Goal: Communication & Community: Answer question/provide support

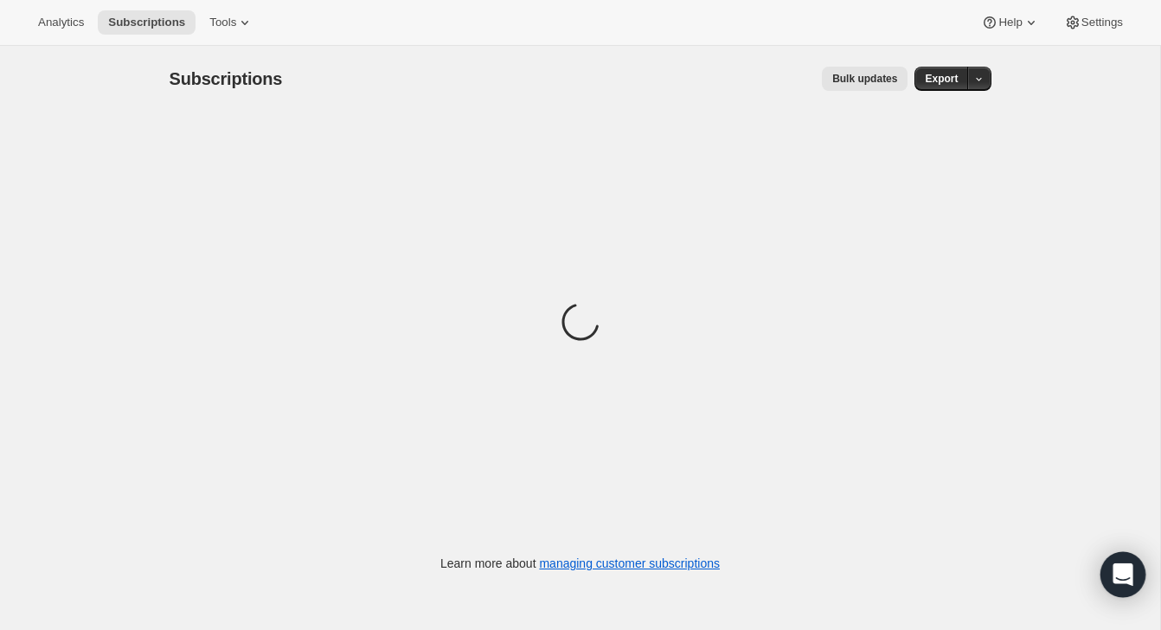
click at [1122, 559] on div "Open Intercom Messenger" at bounding box center [1124, 575] width 46 height 46
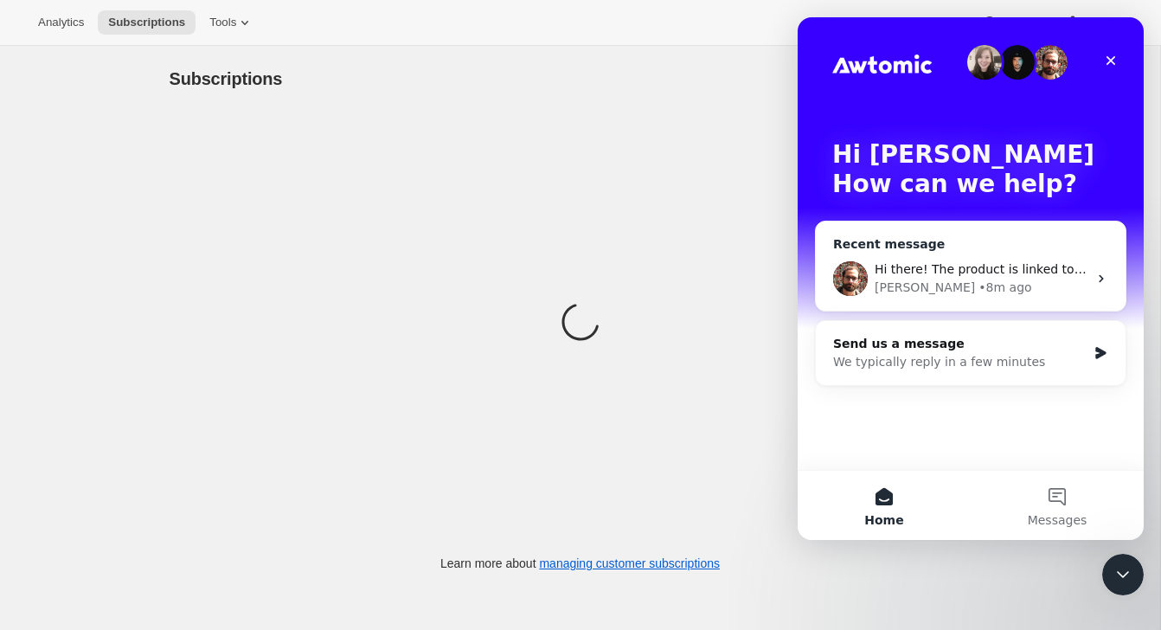
click at [993, 289] on div "Brian • 8m ago" at bounding box center [981, 288] width 213 height 18
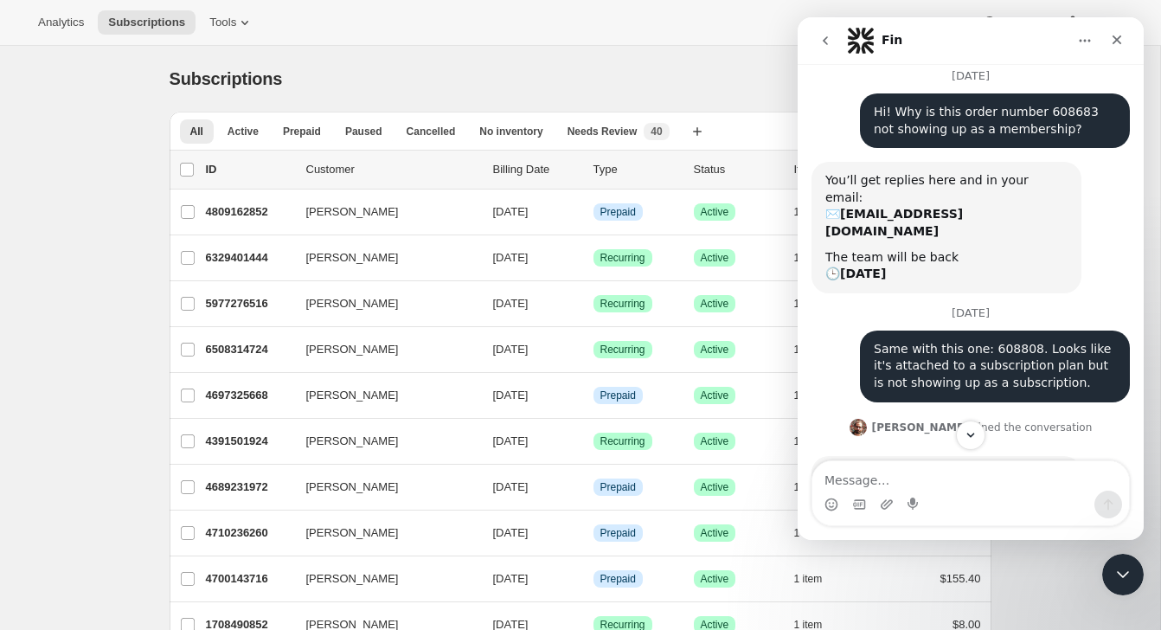
scroll to position [74, 0]
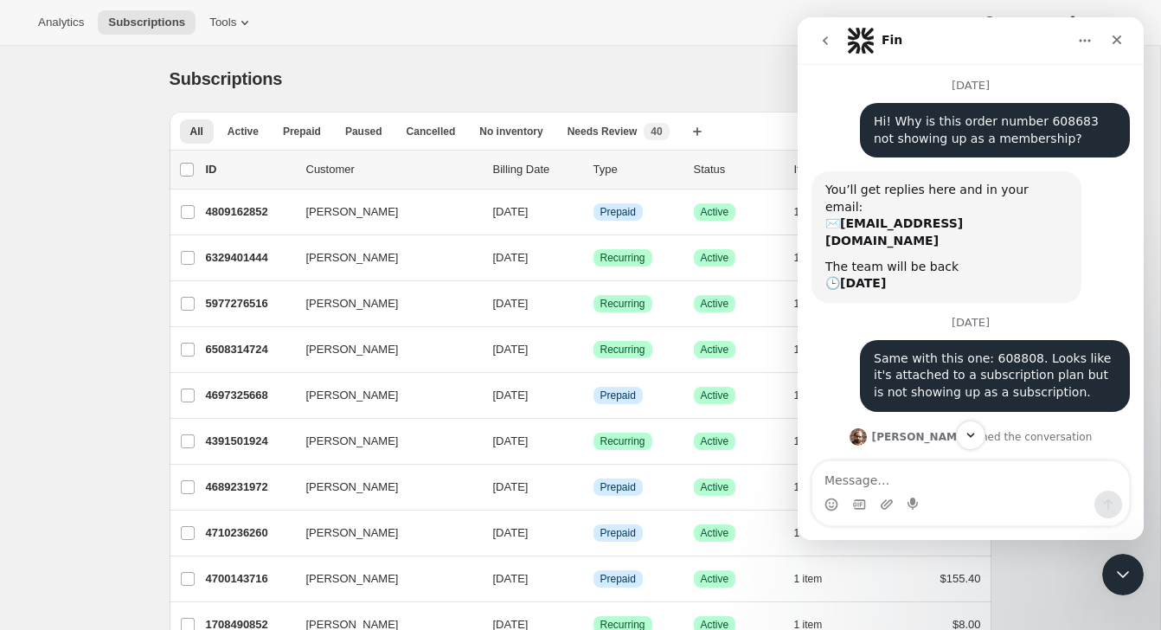
click at [1064, 116] on div "Hi! Why is this order number 608683 not showing up as a membership?" at bounding box center [995, 130] width 242 height 34
copy div "608683"
click at [722, 35] on div "Analytics Subscriptions Tools Help Settings" at bounding box center [580, 23] width 1161 height 46
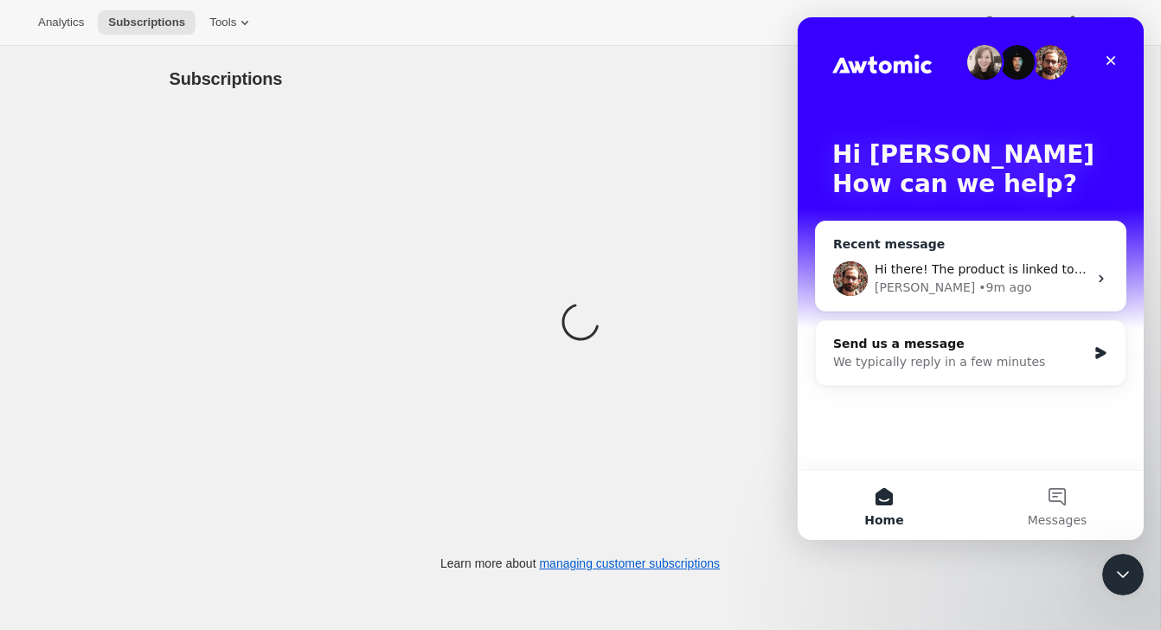
click at [992, 292] on div "[PERSON_NAME] • 9m ago" at bounding box center [981, 288] width 213 height 18
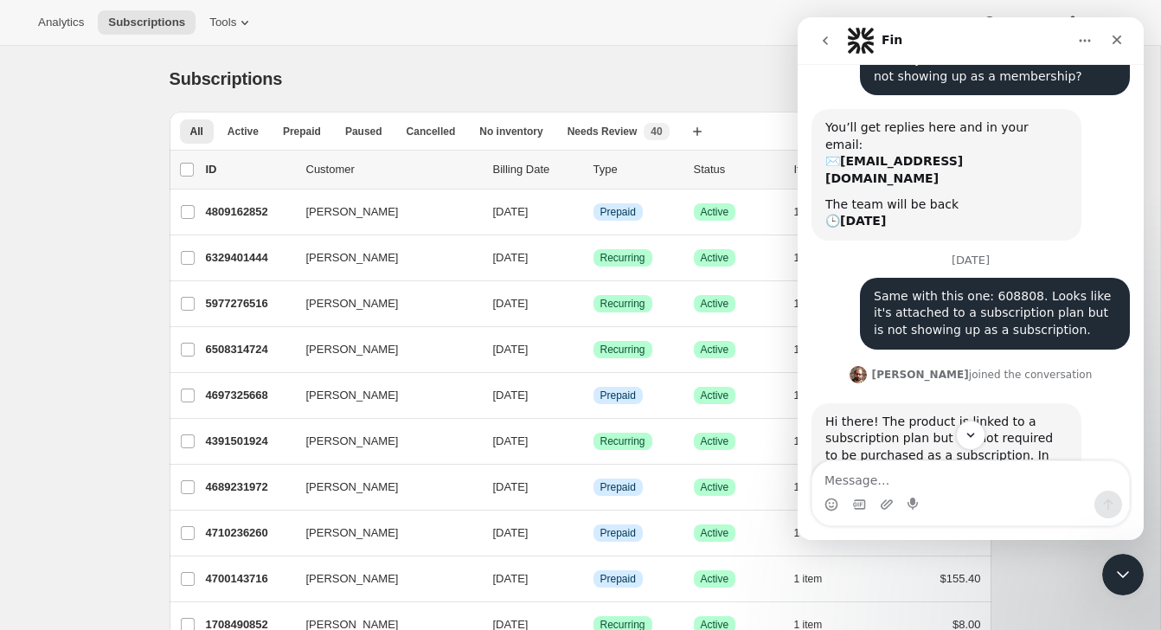
scroll to position [91, 0]
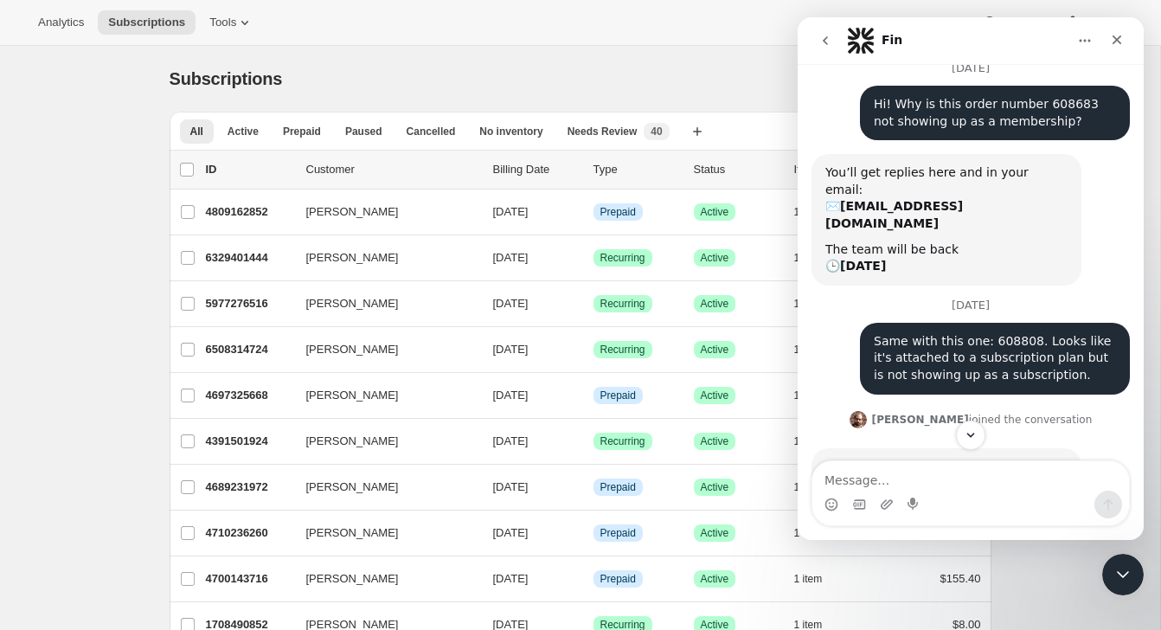
click at [1018, 333] on div "Same with this one: 608808. Looks like it's attached to a subscription plan but…" at bounding box center [995, 358] width 242 height 51
copy div "608808"
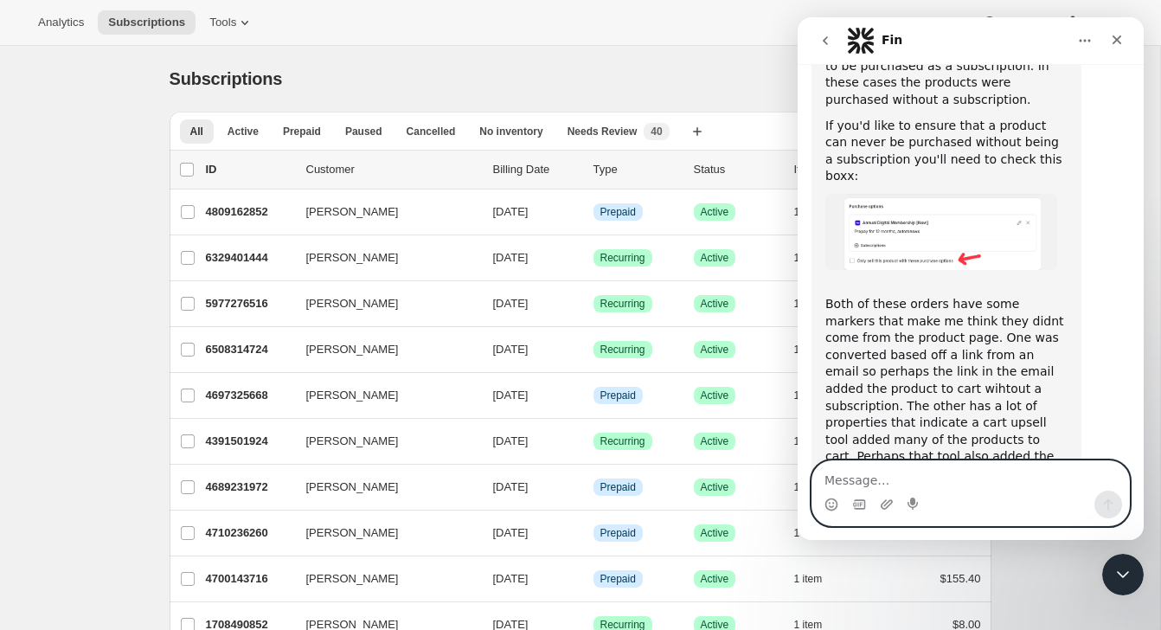
click at [906, 475] on textarea "Message…" at bounding box center [971, 475] width 317 height 29
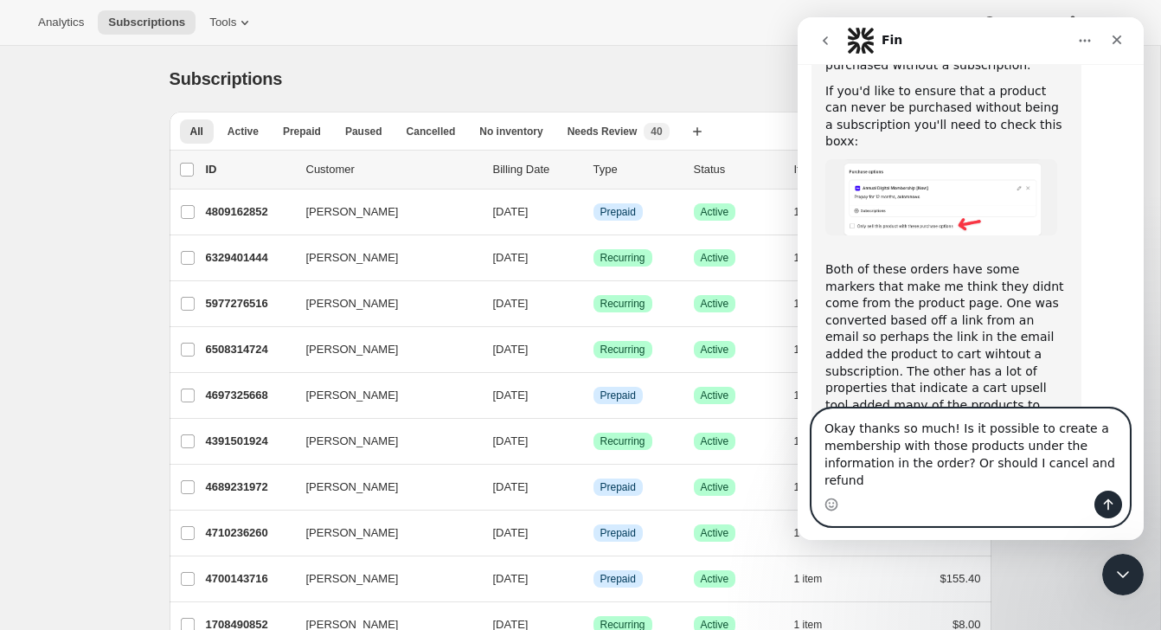
scroll to position [577, 0]
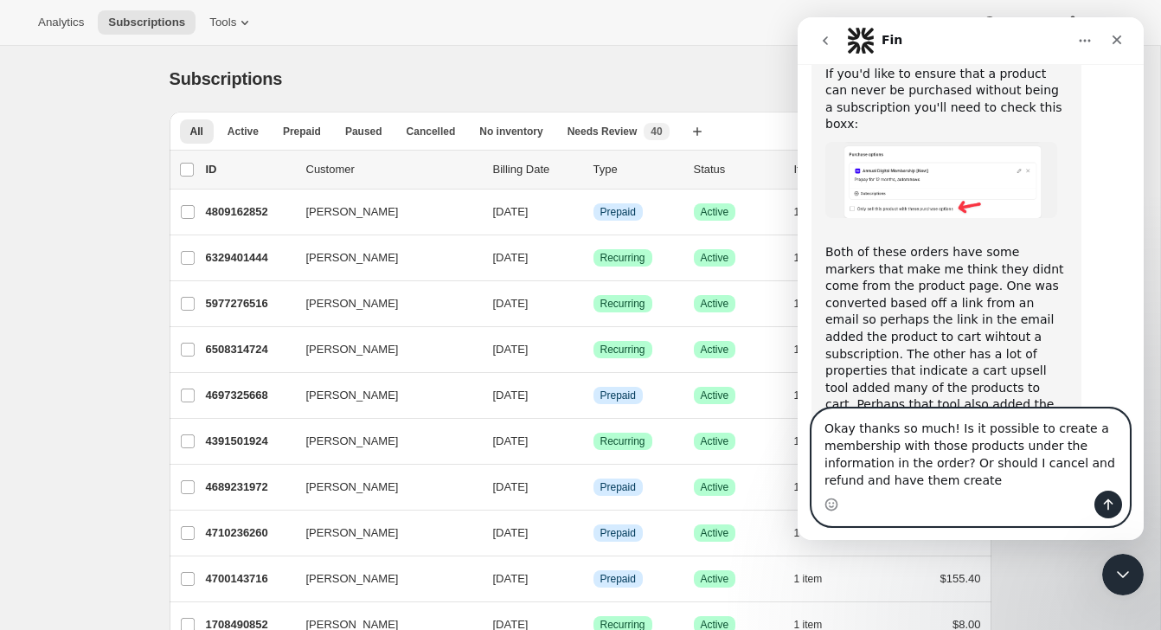
click at [1079, 429] on textarea "Okay thanks so much! Is it possible to create a membership with those products …" at bounding box center [971, 449] width 317 height 81
click at [891, 442] on textarea "Okay thanks so much! Is it possible to create membership with those products un…" at bounding box center [971, 449] width 317 height 81
click at [955, 464] on textarea "Okay thanks so much! Is it possible to create memberships with those products u…" at bounding box center [971, 449] width 317 height 81
click at [1027, 486] on textarea "Okay thanks so much! Is it possible to create memberships with those products u…" at bounding box center [971, 449] width 317 height 81
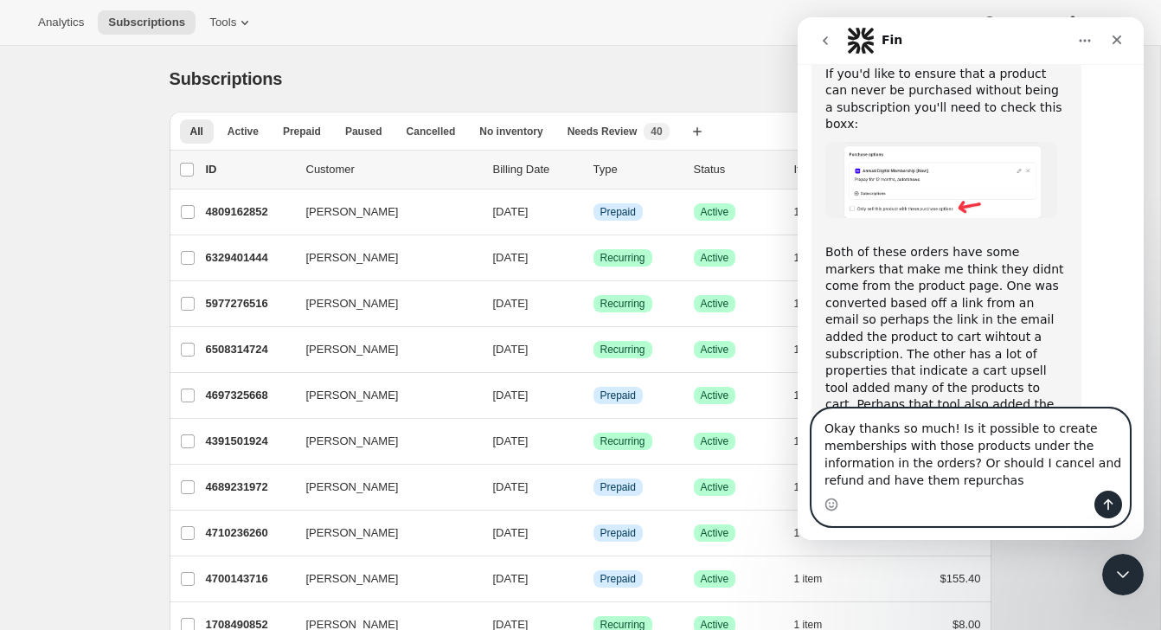
type textarea "Okay thanks so much! Is it possible to create memberships with those products u…"
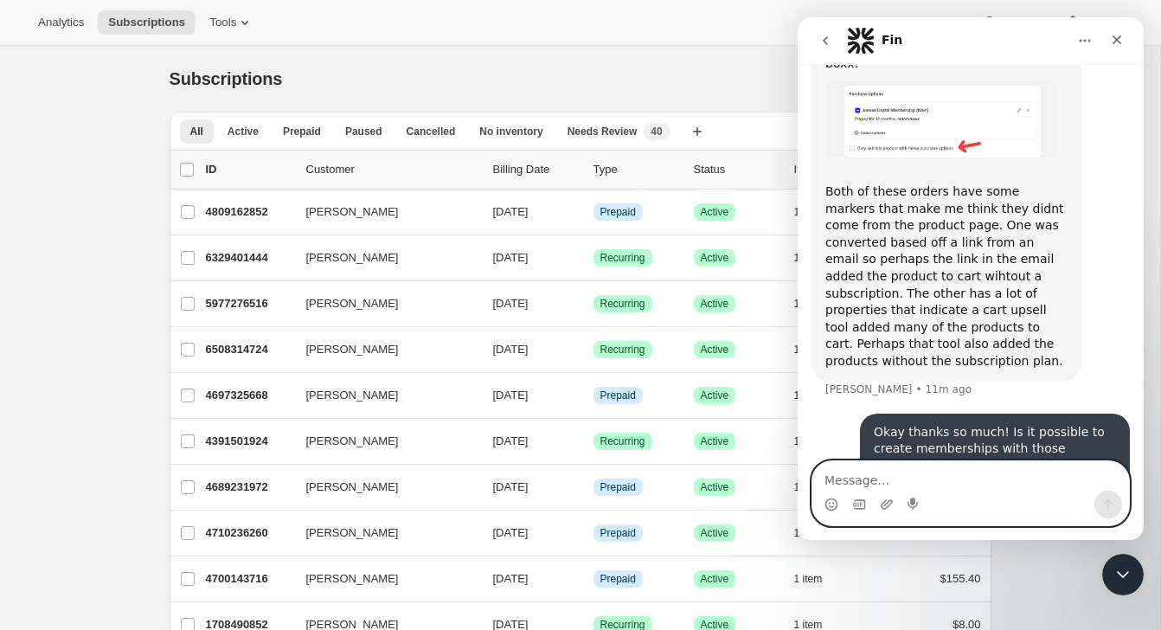
scroll to position [645, 0]
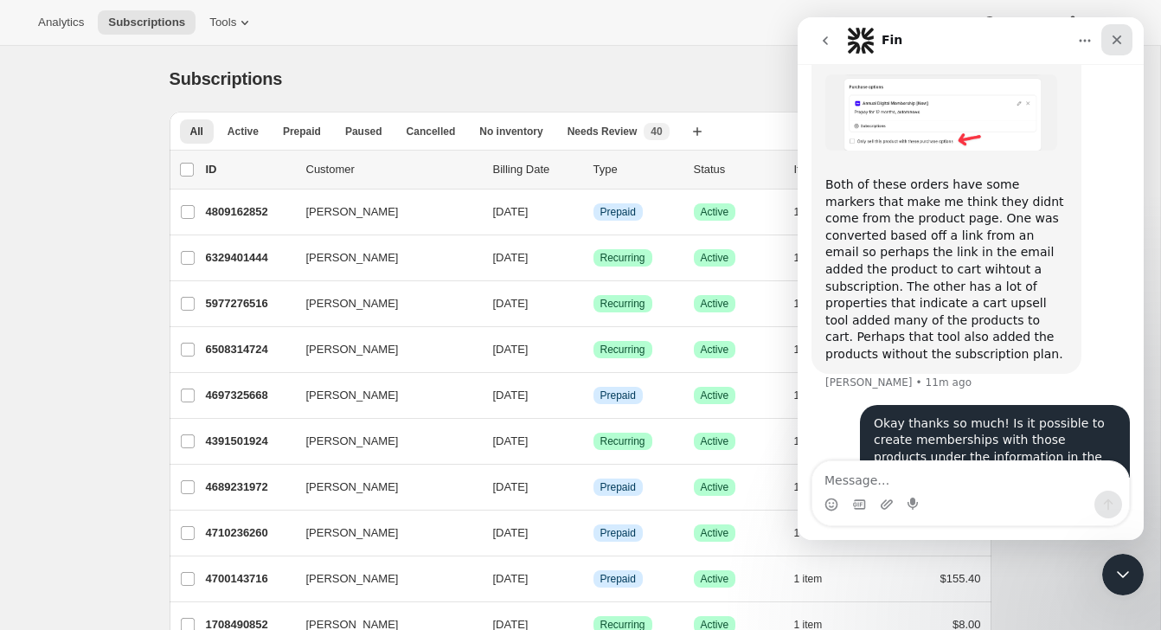
click at [1115, 44] on icon "Close" at bounding box center [1117, 40] width 14 height 14
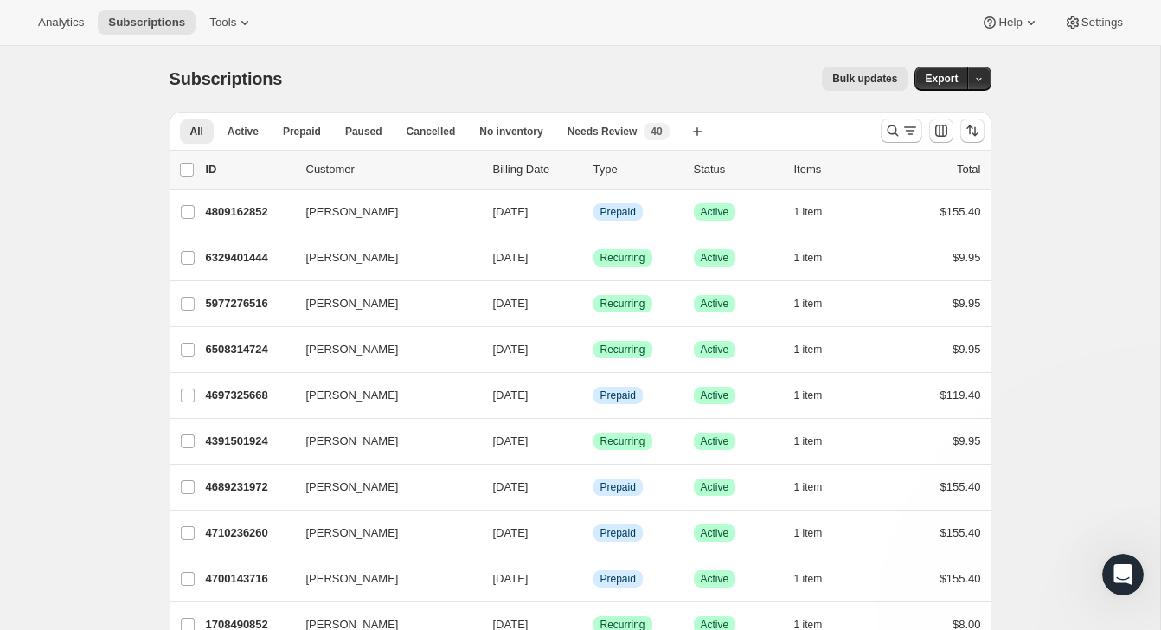
scroll to position [0, 0]
